Goal: Communication & Community: Answer question/provide support

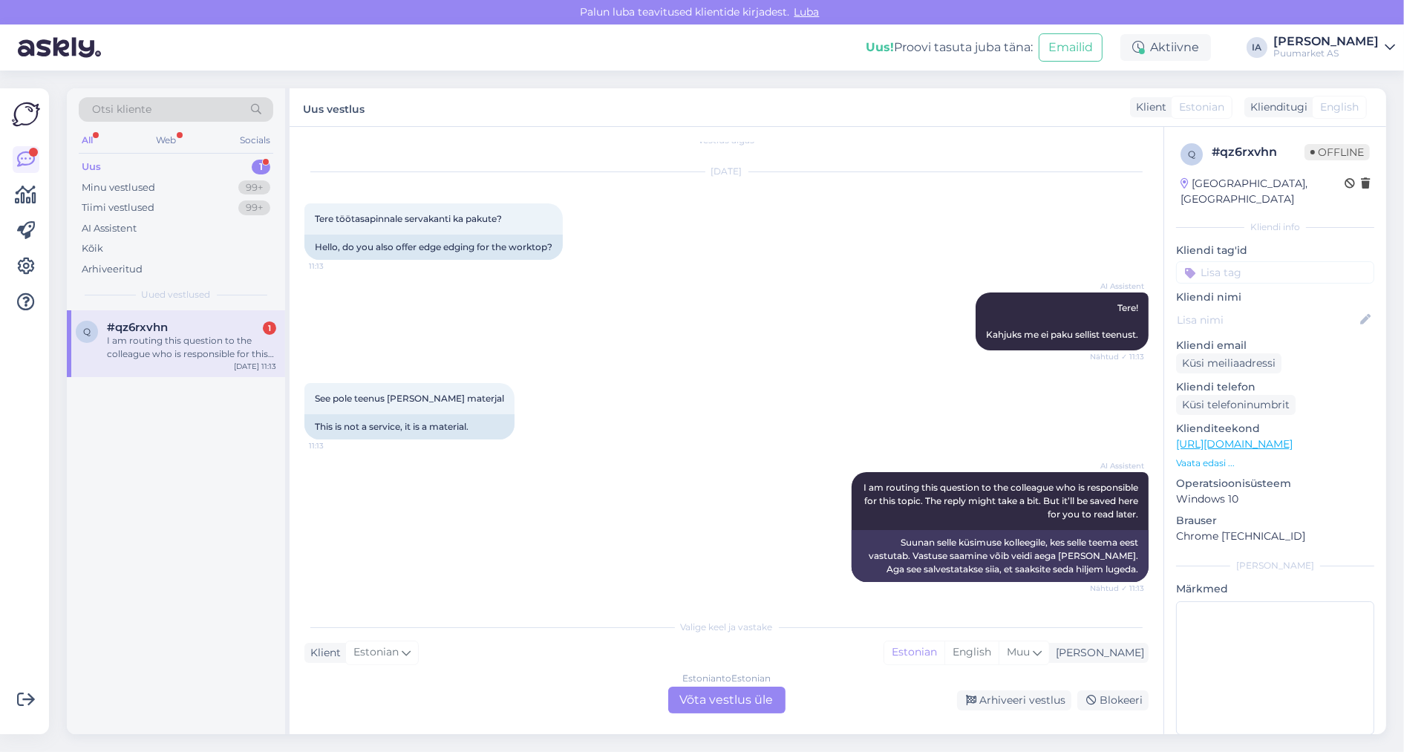
scroll to position [105, 0]
click at [743, 707] on div "Estonian to Estonian Võta vestlus üle" at bounding box center [726, 700] width 117 height 27
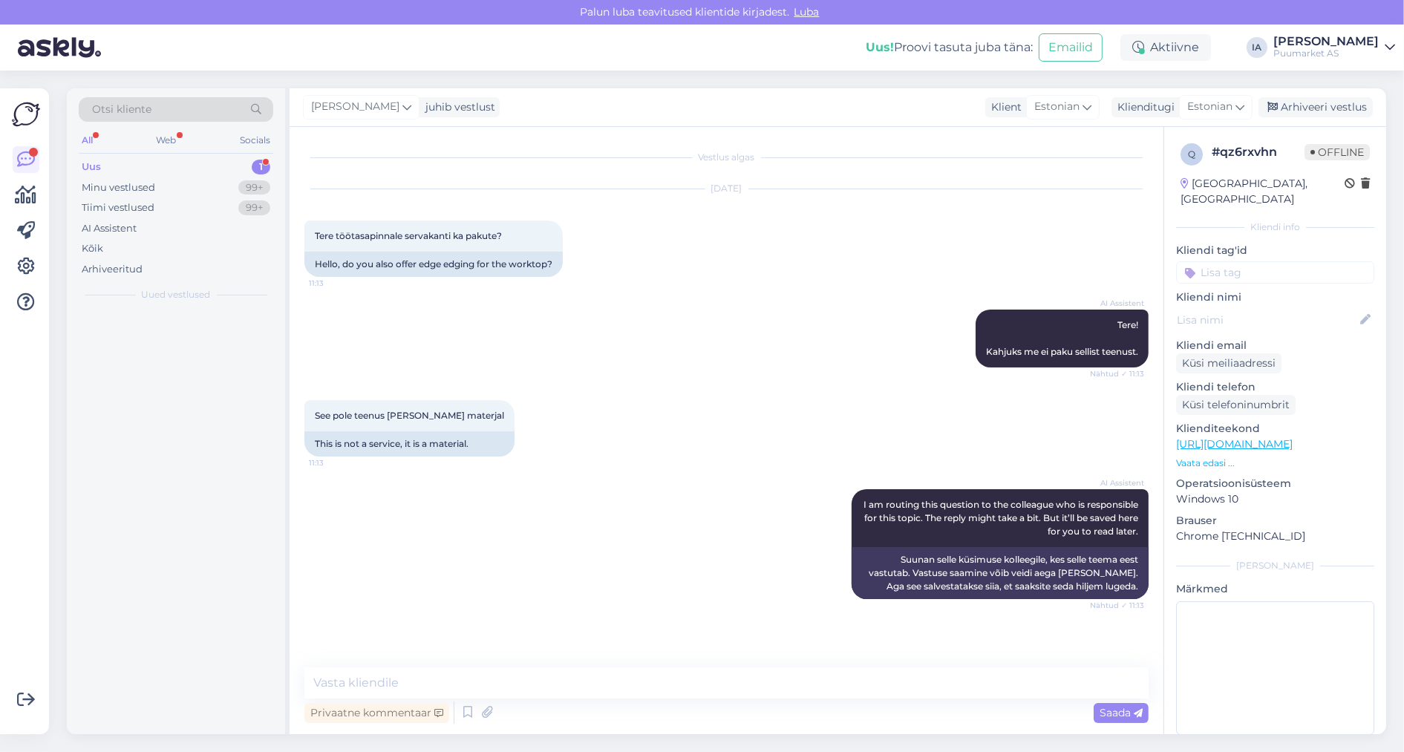
scroll to position [45, 0]
click at [492, 686] on textarea at bounding box center [726, 683] width 844 height 31
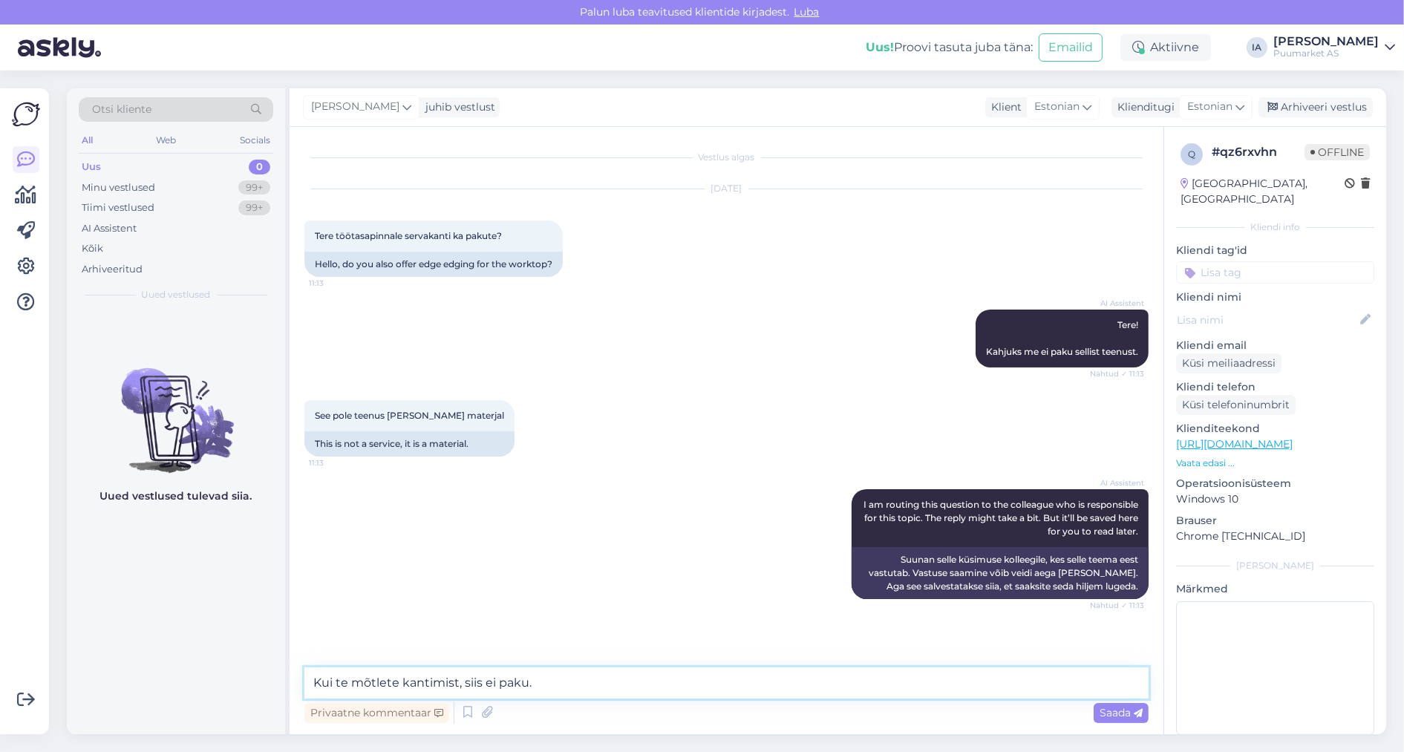
drag, startPoint x: 546, startPoint y: 686, endPoint x: 150, endPoint y: 661, distance: 396.6
click at [150, 661] on div "Otsi kliente All Web Socials Uus 0 Minu vestlused 99+ Tiimi vestlused 99+ AI As…" at bounding box center [727, 411] width 1320 height 646
click at [329, 682] on textarea "Paraku ei paku." at bounding box center [726, 683] width 844 height 31
type textarea "Kahjuks ei paku."
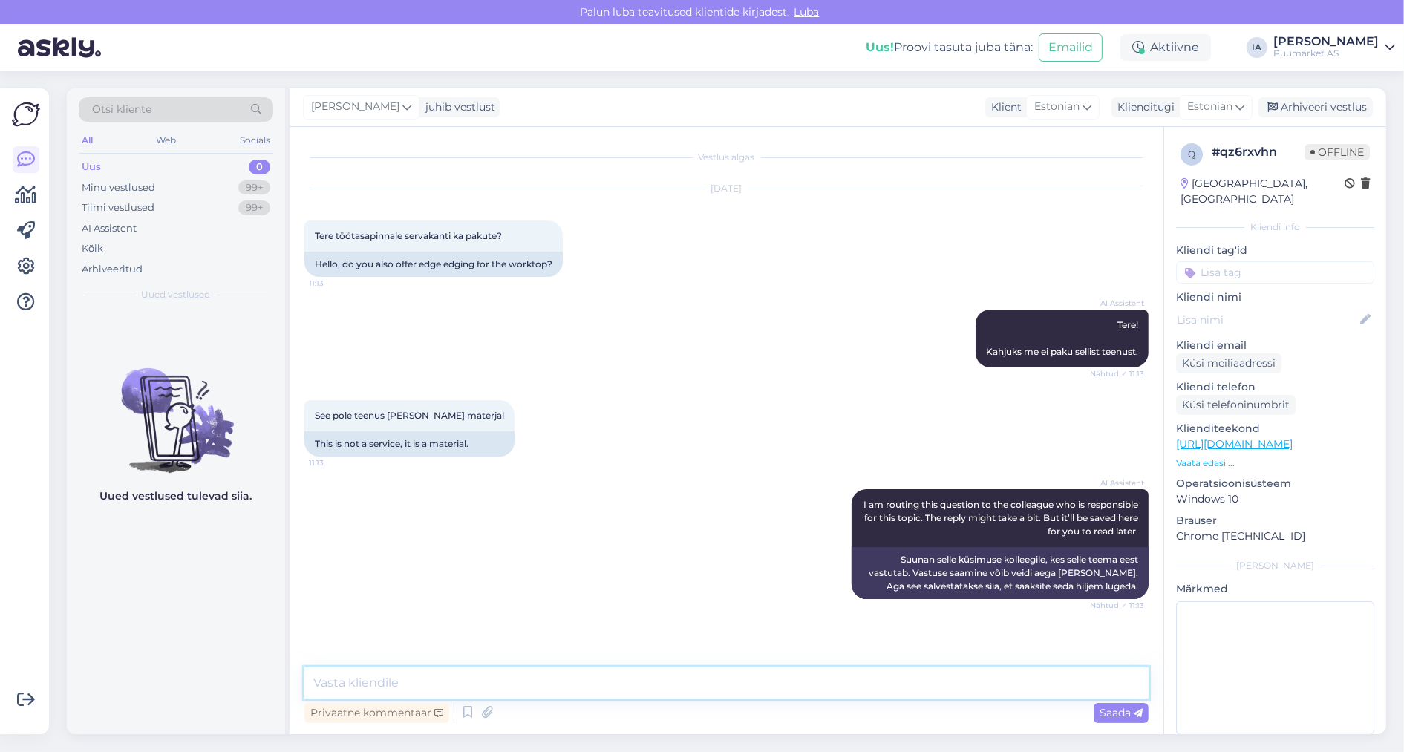
scroll to position [113, 0]
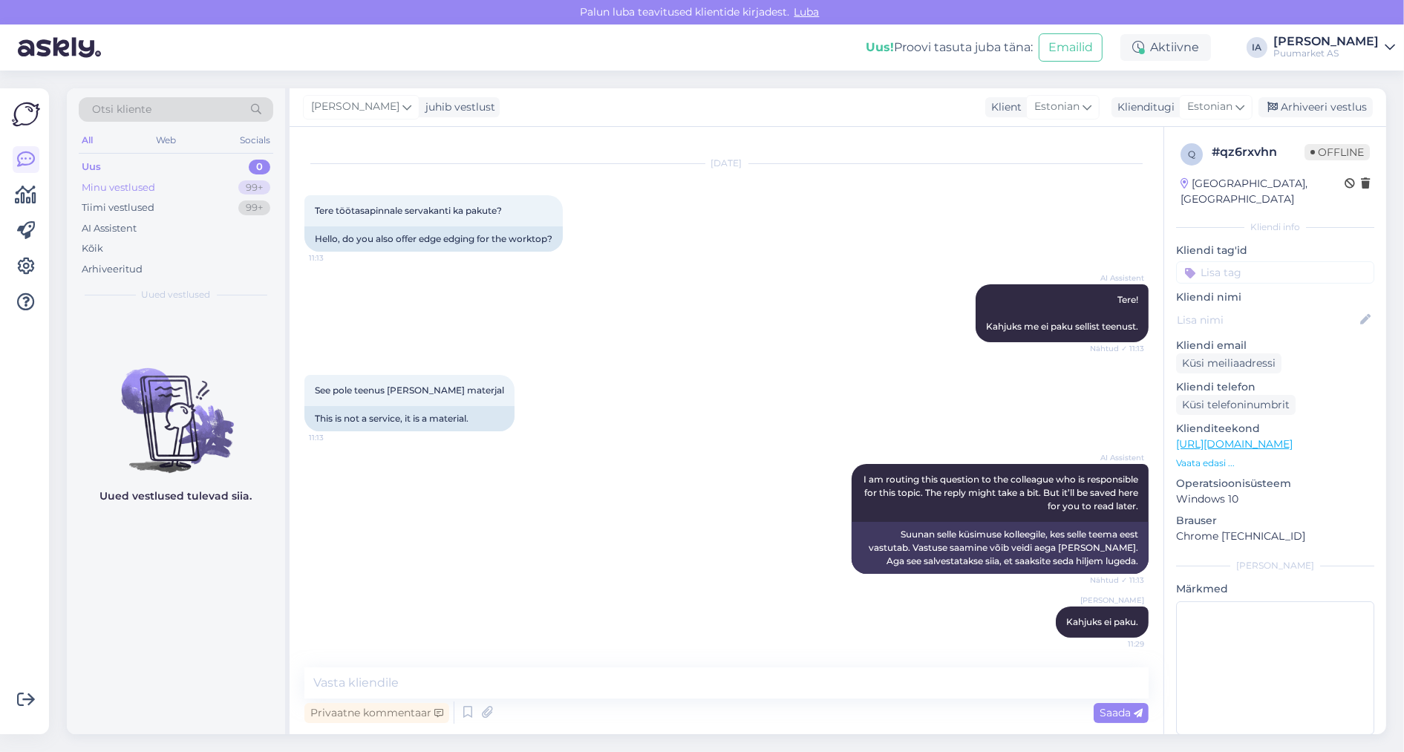
click at [123, 193] on div "Minu vestlused" at bounding box center [119, 187] width 74 height 15
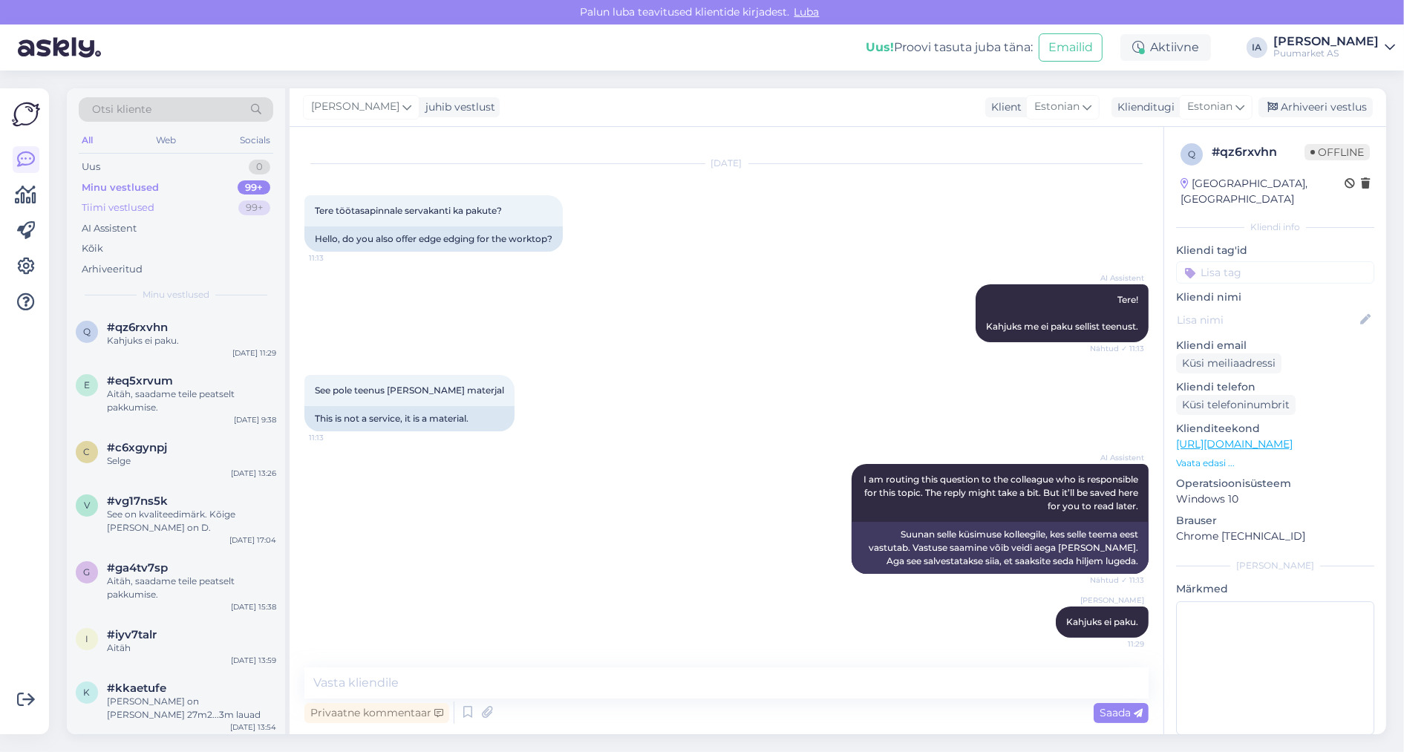
click at [134, 211] on div "Tiimi vestlused" at bounding box center [118, 207] width 73 height 15
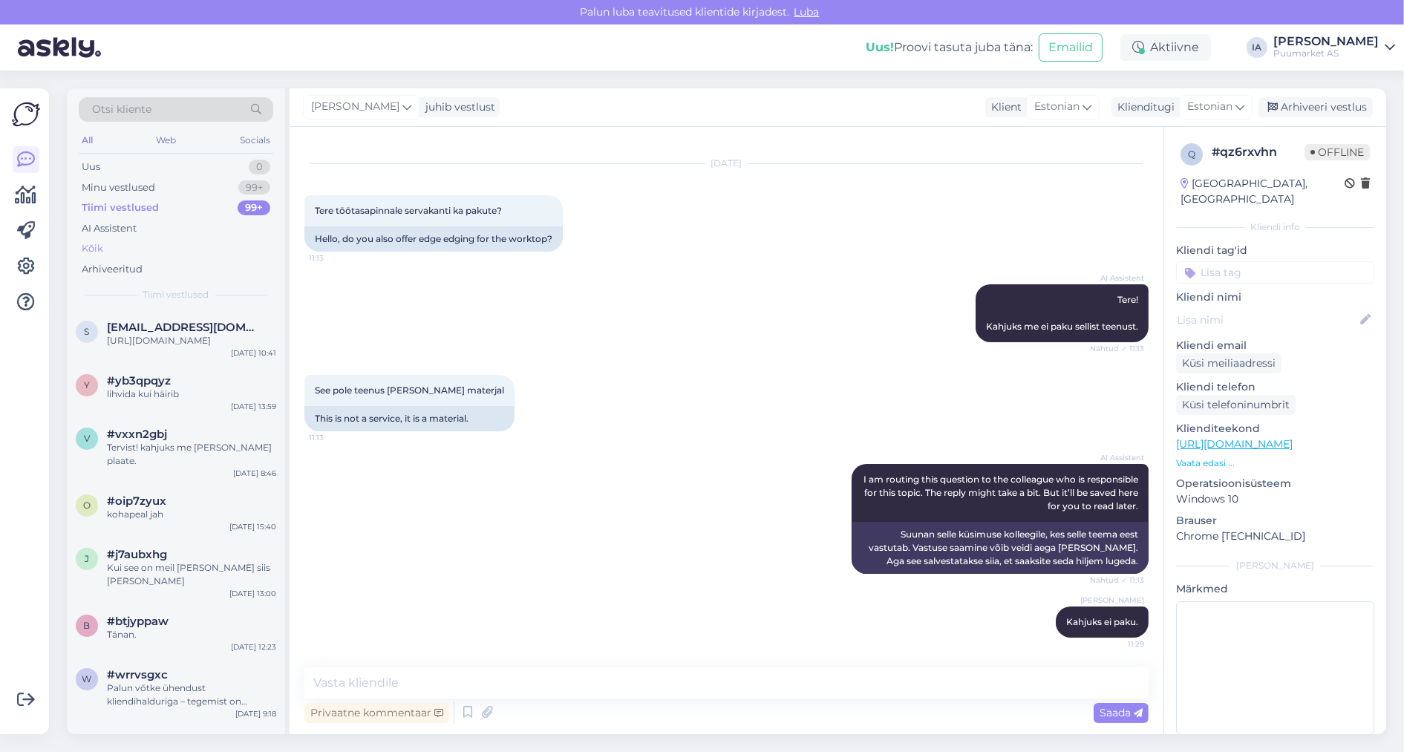
click at [128, 252] on div "Kõik" at bounding box center [176, 248] width 195 height 21
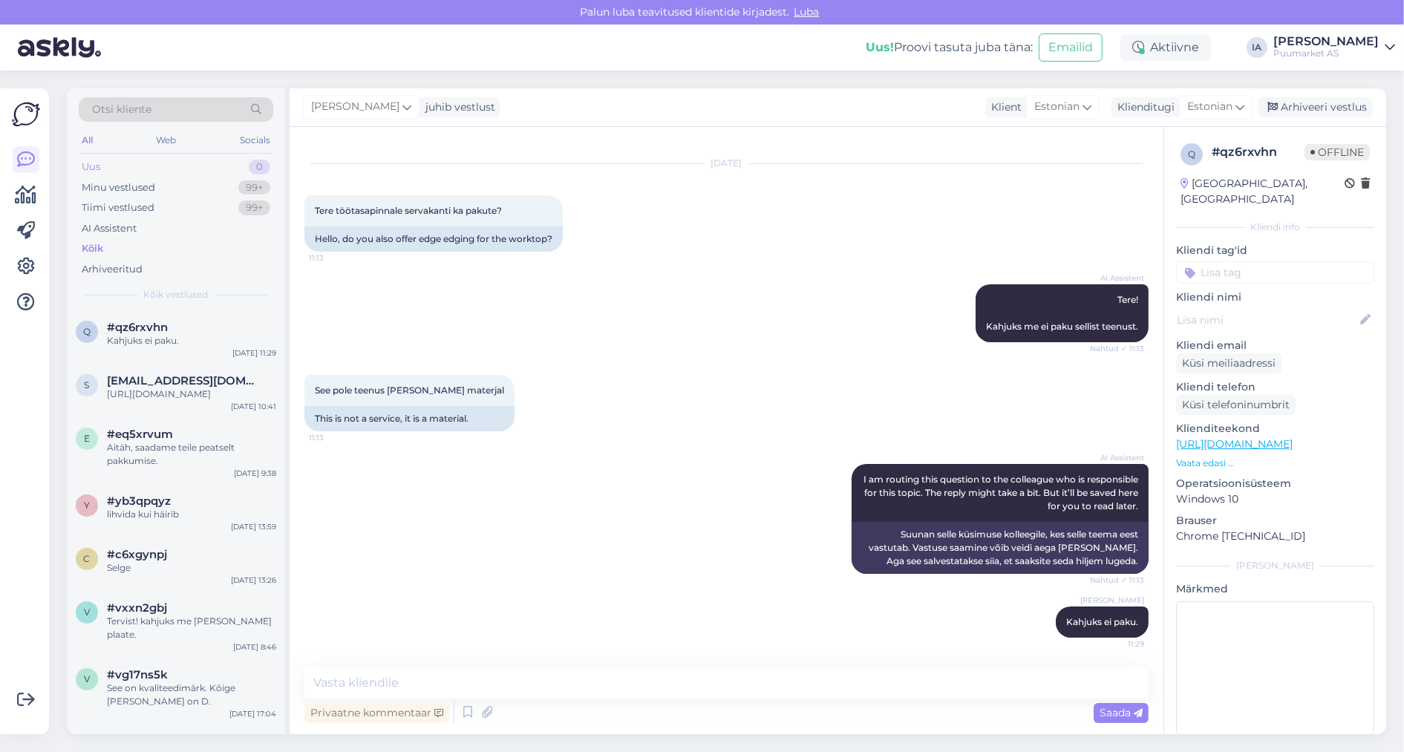
click at [118, 174] on div "Uus 0" at bounding box center [176, 167] width 195 height 21
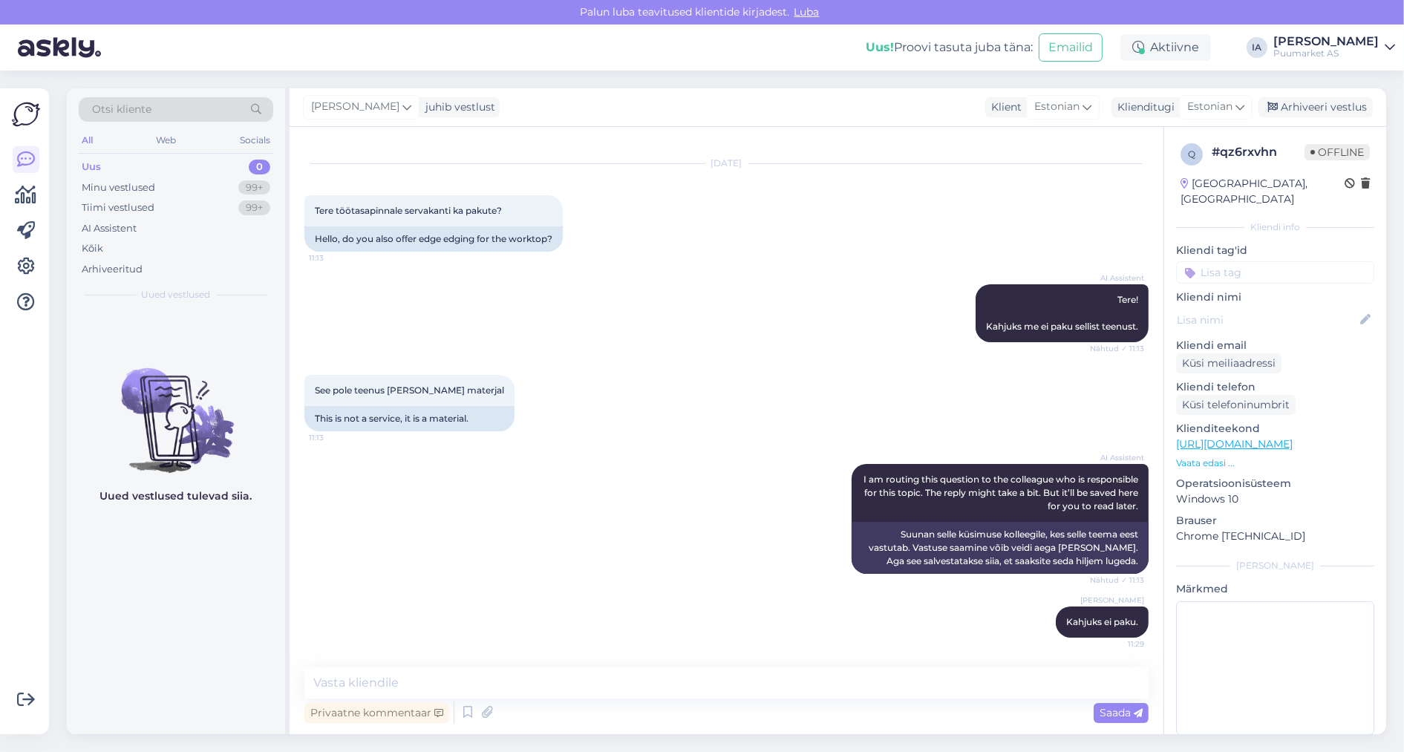
click at [117, 176] on div "Uus 0" at bounding box center [176, 167] width 195 height 21
click at [121, 195] on div "Minu vestlused" at bounding box center [119, 187] width 74 height 15
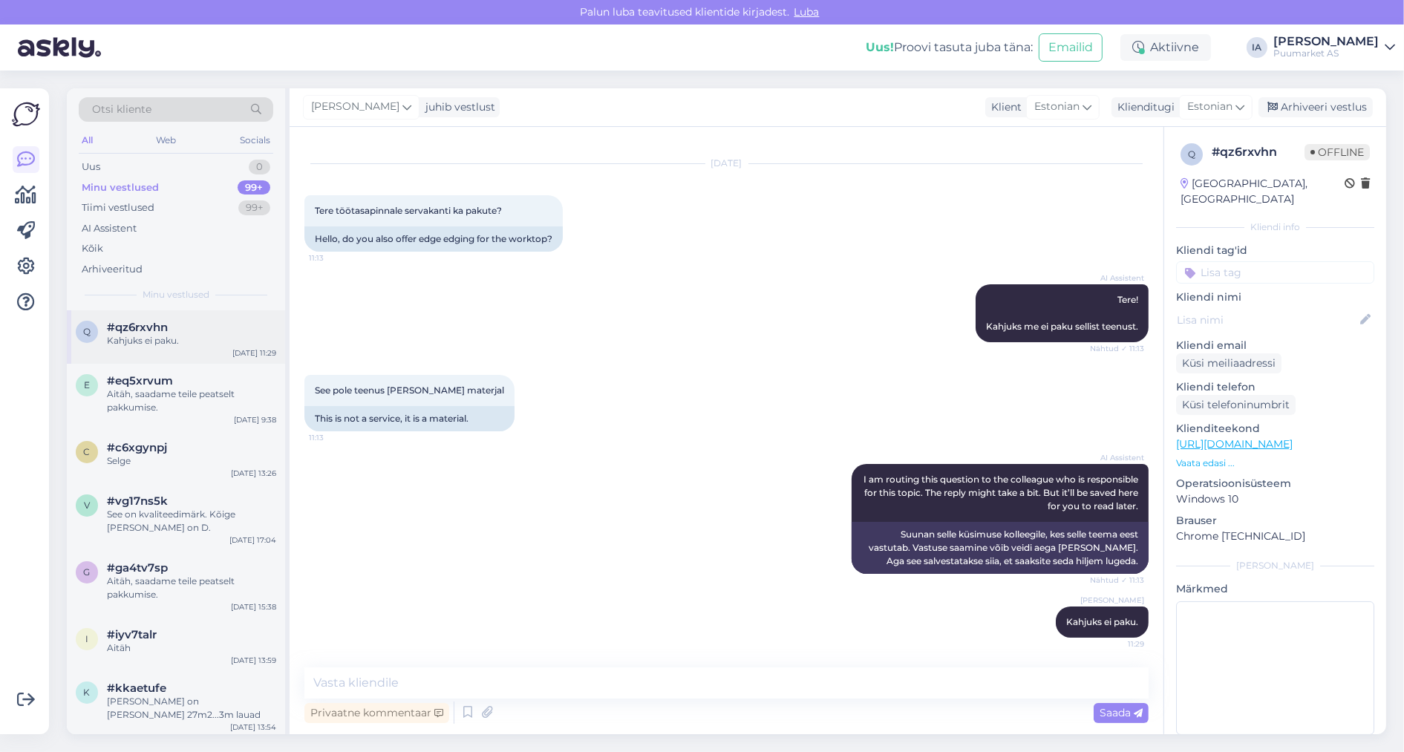
click at [180, 364] on div "q #qz6rxvhn Kahjuks ei paku. [DATE] 11:29" at bounding box center [176, 336] width 218 height 53
